Goal: Use online tool/utility: Utilize a website feature to perform a specific function

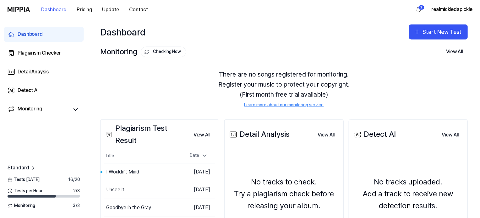
scroll to position [63, 0]
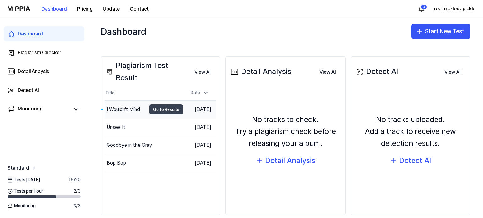
click at [154, 109] on button "Go to Results" at bounding box center [166, 110] width 34 height 10
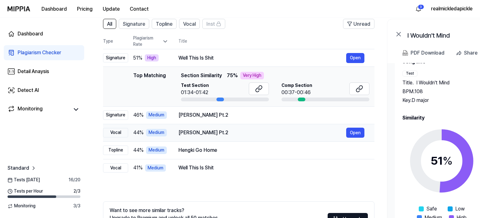
scroll to position [35, 0]
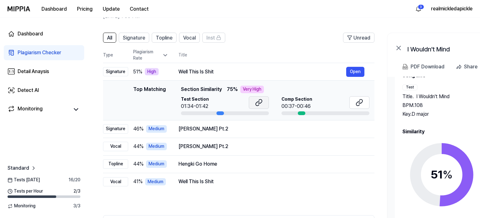
click at [262, 102] on button at bounding box center [259, 103] width 20 height 13
click at [355, 102] on button at bounding box center [360, 103] width 20 height 13
click at [355, 130] on button "Open" at bounding box center [355, 129] width 18 height 10
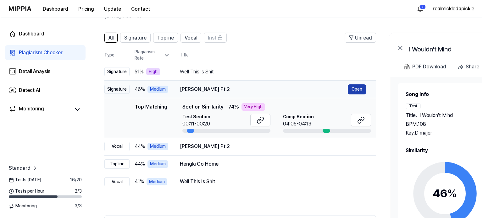
scroll to position [0, 0]
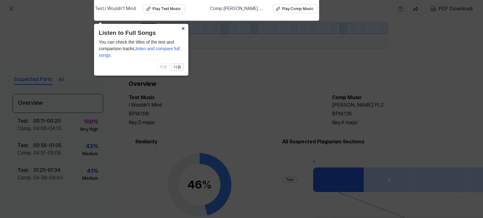
click at [182, 27] on button "×" at bounding box center [183, 28] width 10 height 9
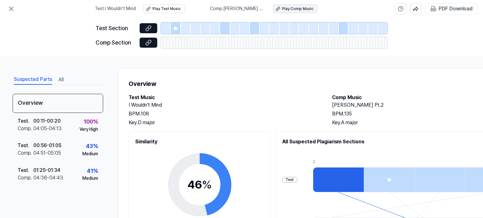
click at [296, 7] on div "Play Comp Music" at bounding box center [297, 8] width 31 height 5
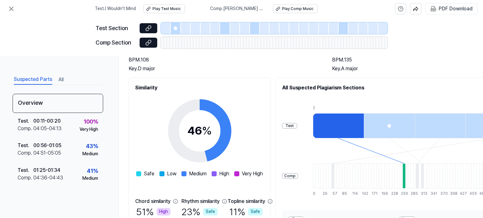
scroll to position [117, 0]
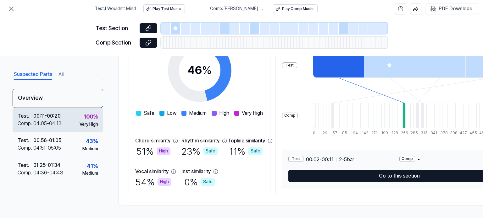
click at [44, 120] on div "04:05 - 04:13" at bounding box center [47, 124] width 28 height 8
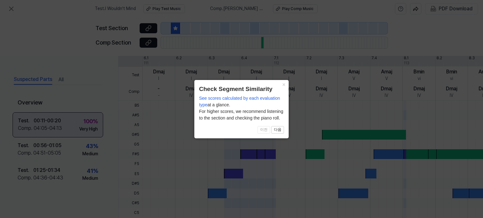
scroll to position [190, 0]
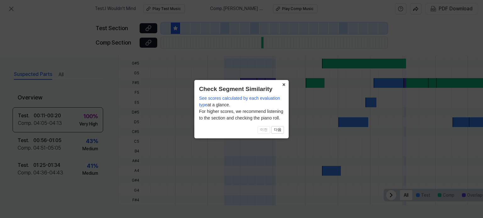
click at [284, 85] on button "×" at bounding box center [284, 84] width 10 height 9
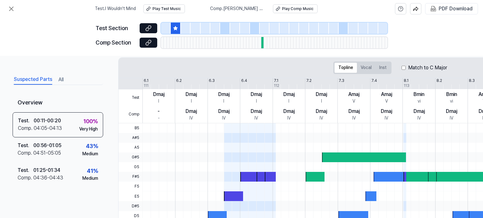
scroll to position [0, 0]
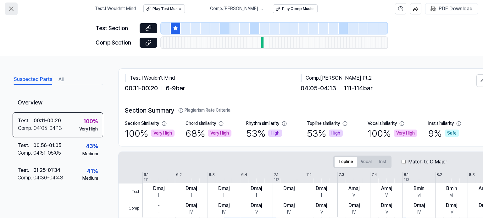
click at [11, 10] on icon at bounding box center [12, 9] width 8 height 8
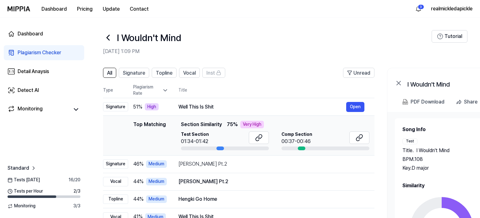
click at [107, 37] on icon at bounding box center [108, 37] width 3 height 5
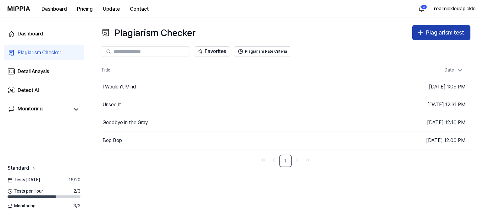
click at [430, 36] on div "Plagiarism test" at bounding box center [445, 32] width 38 height 9
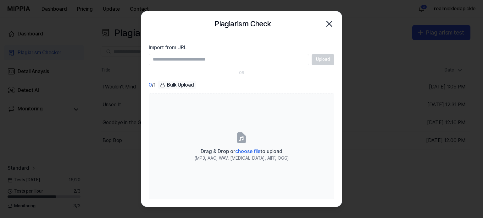
paste input "**********"
type input "**********"
click at [324, 61] on button "Upload" at bounding box center [323, 59] width 23 height 11
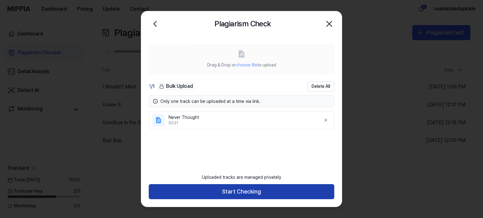
click at [242, 195] on button "Start Checking" at bounding box center [241, 192] width 185 height 15
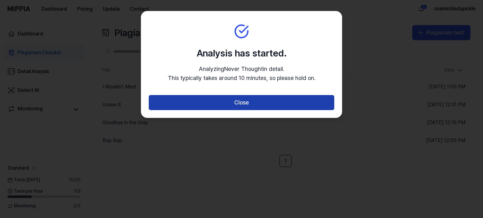
click at [229, 103] on button "Close" at bounding box center [241, 102] width 185 height 15
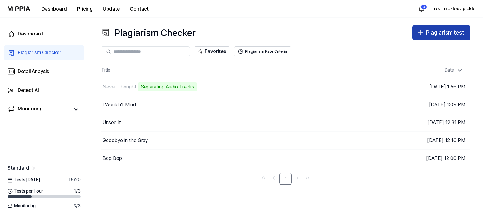
click at [443, 35] on div "Plagiarism test" at bounding box center [445, 32] width 38 height 9
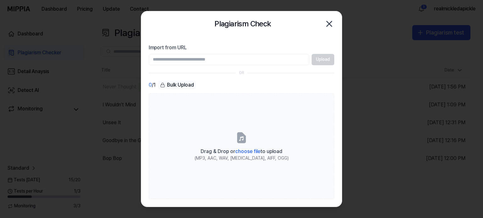
paste input "**********"
type input "**********"
click at [321, 61] on button "Upload" at bounding box center [323, 59] width 23 height 11
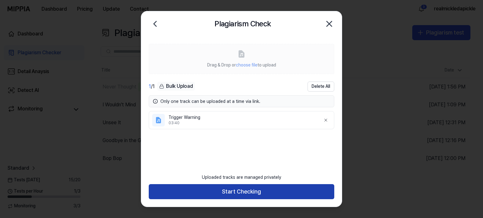
click at [249, 192] on button "Start Checking" at bounding box center [241, 192] width 185 height 15
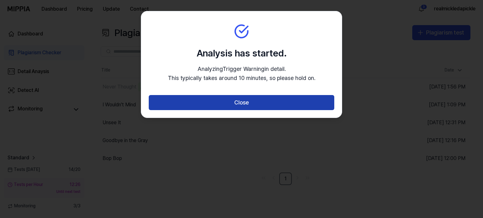
click at [254, 103] on button "Close" at bounding box center [241, 102] width 185 height 15
